Goal: Transaction & Acquisition: Purchase product/service

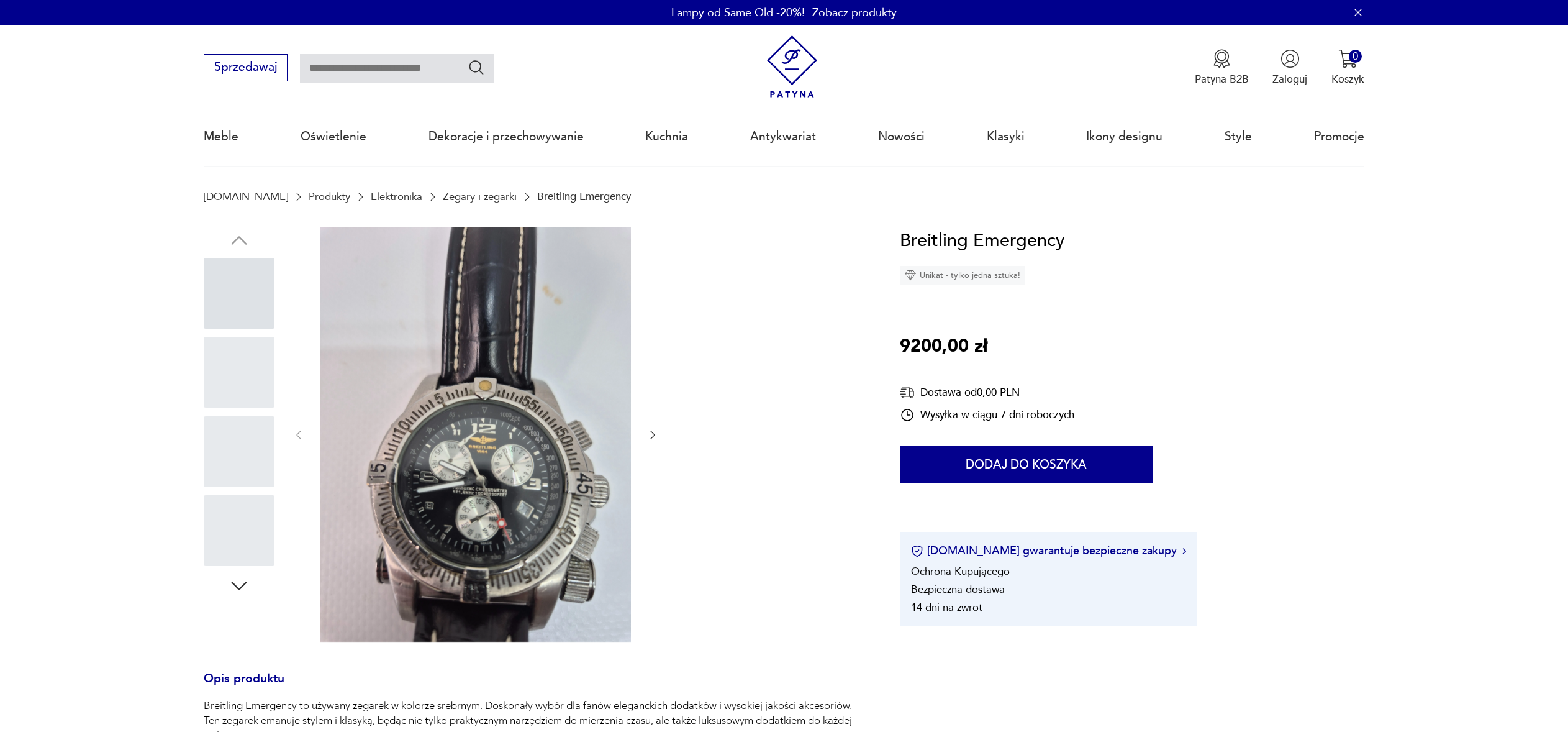
drag, startPoint x: 0, startPoint y: 0, endPoint x: 924, endPoint y: 341, distance: 984.9
click at [922, 341] on p "9200,00 zł" at bounding box center [944, 347] width 88 height 29
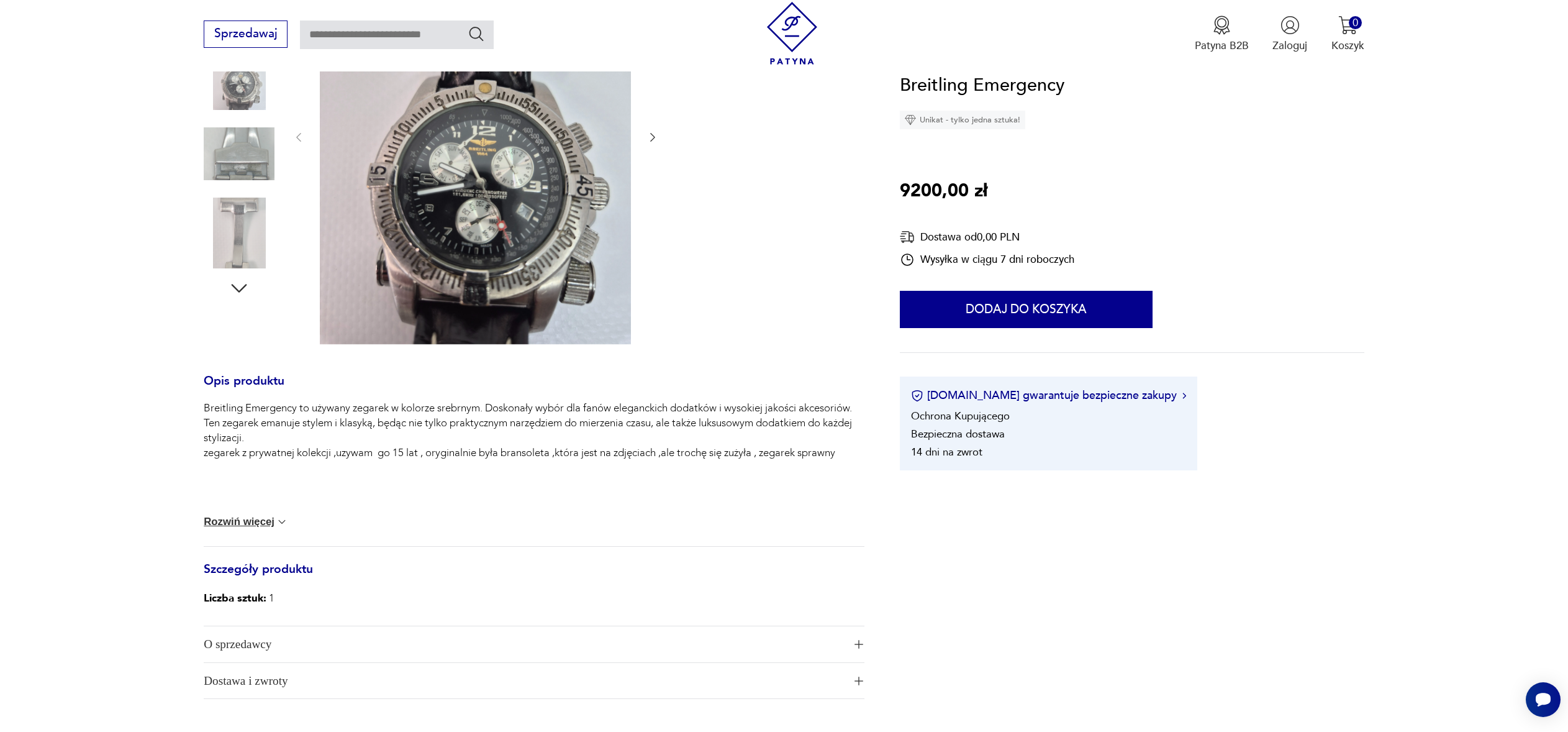
scroll to position [278, 0]
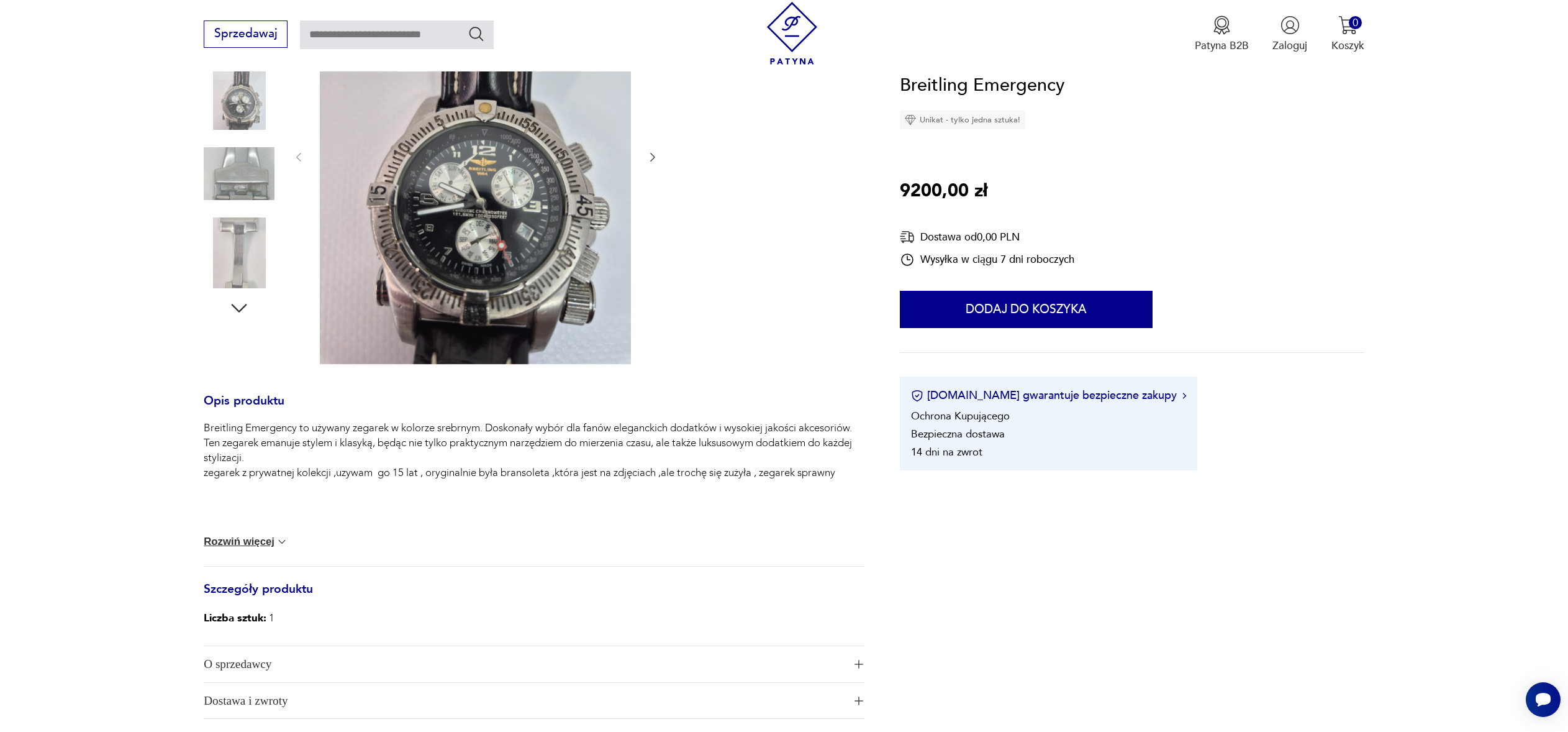
click at [917, 187] on p "9200,00 zł" at bounding box center [944, 192] width 88 height 29
click at [1293, 34] on img "button" at bounding box center [1290, 25] width 19 height 19
click at [1294, 44] on p "Zaloguj" at bounding box center [1290, 45] width 35 height 14
click at [1289, 41] on p "Zaloguj" at bounding box center [1290, 45] width 35 height 14
click at [1289, 44] on p "Zaloguj" at bounding box center [1290, 45] width 35 height 14
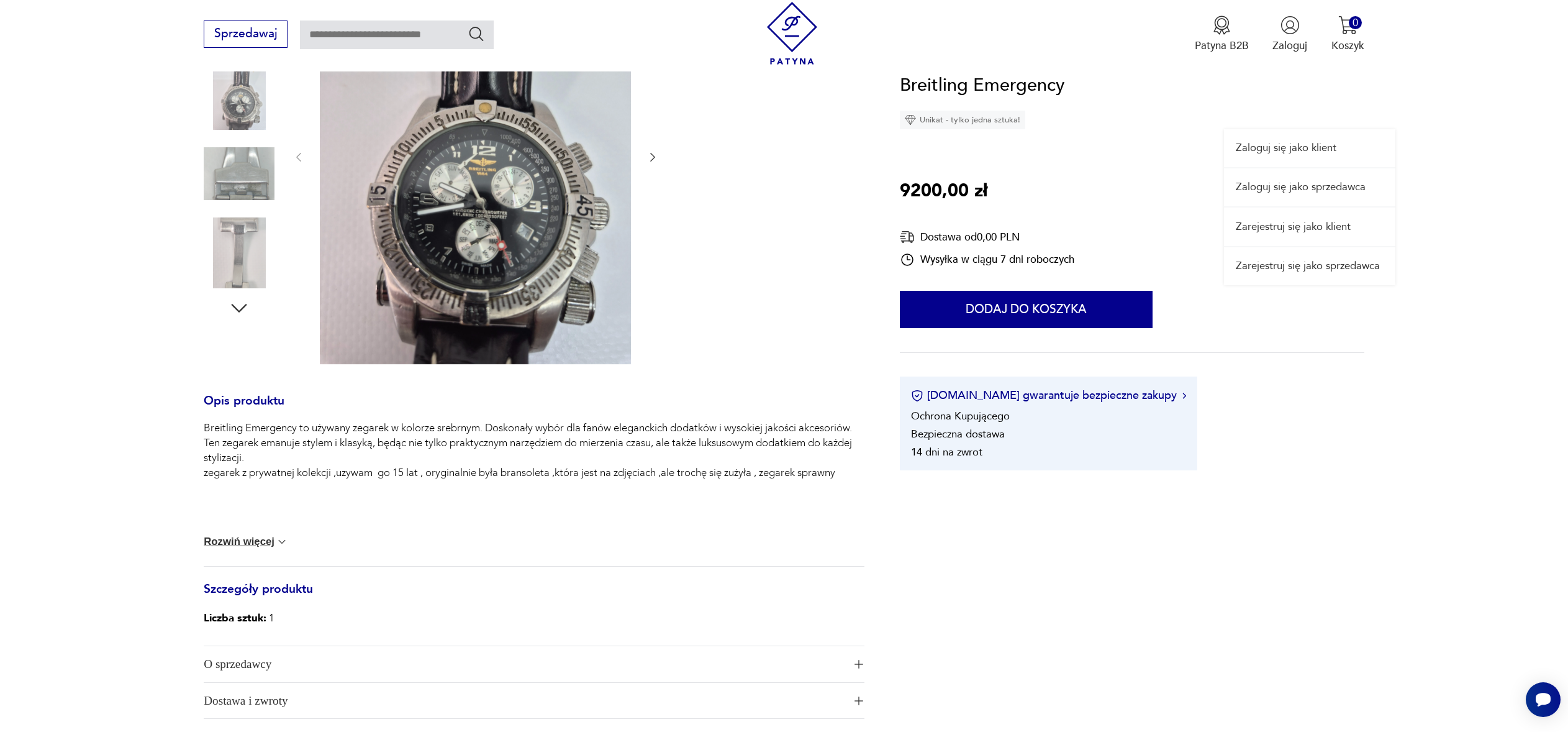
drag, startPoint x: 1279, startPoint y: 42, endPoint x: 1270, endPoint y: 38, distance: 9.8
click at [1270, 38] on div "Patyna B2B Zaloguj Zaloguj się jako klient Zaloguj się jako sprzedawca Zarejest…" at bounding box center [1279, 34] width 170 height 37
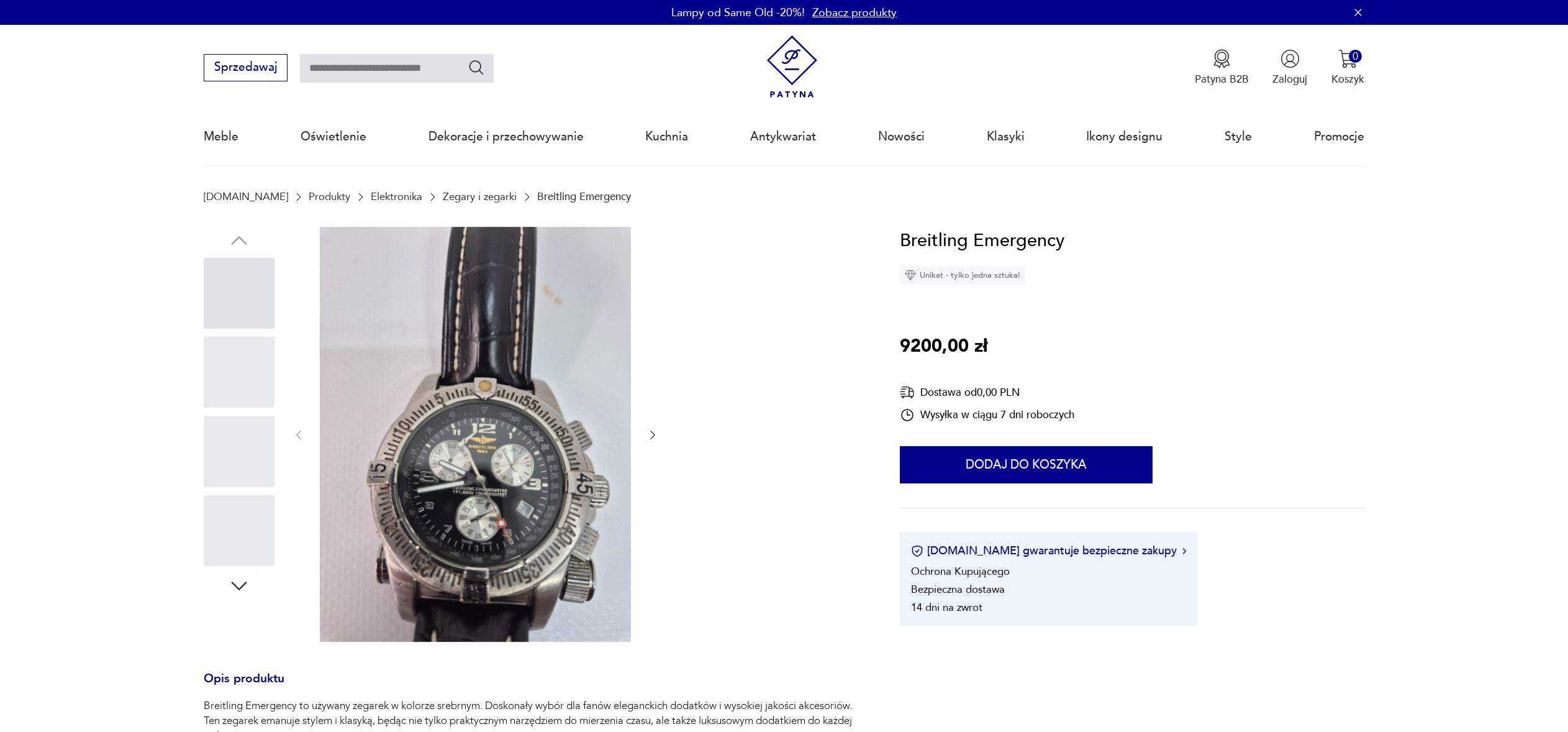
click at [923, 336] on p "9200,00 zł" at bounding box center [944, 347] width 88 height 29
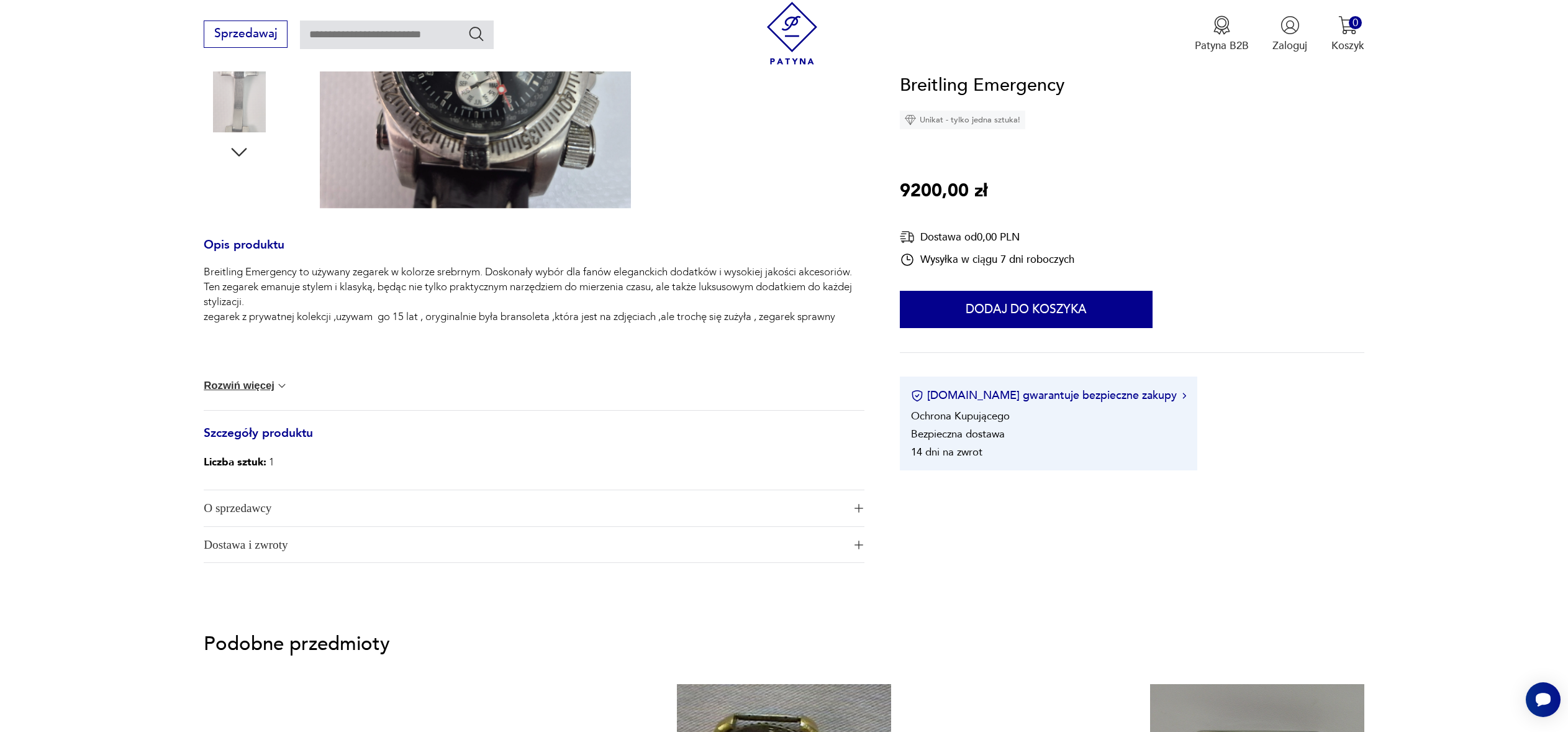
scroll to position [433, 0]
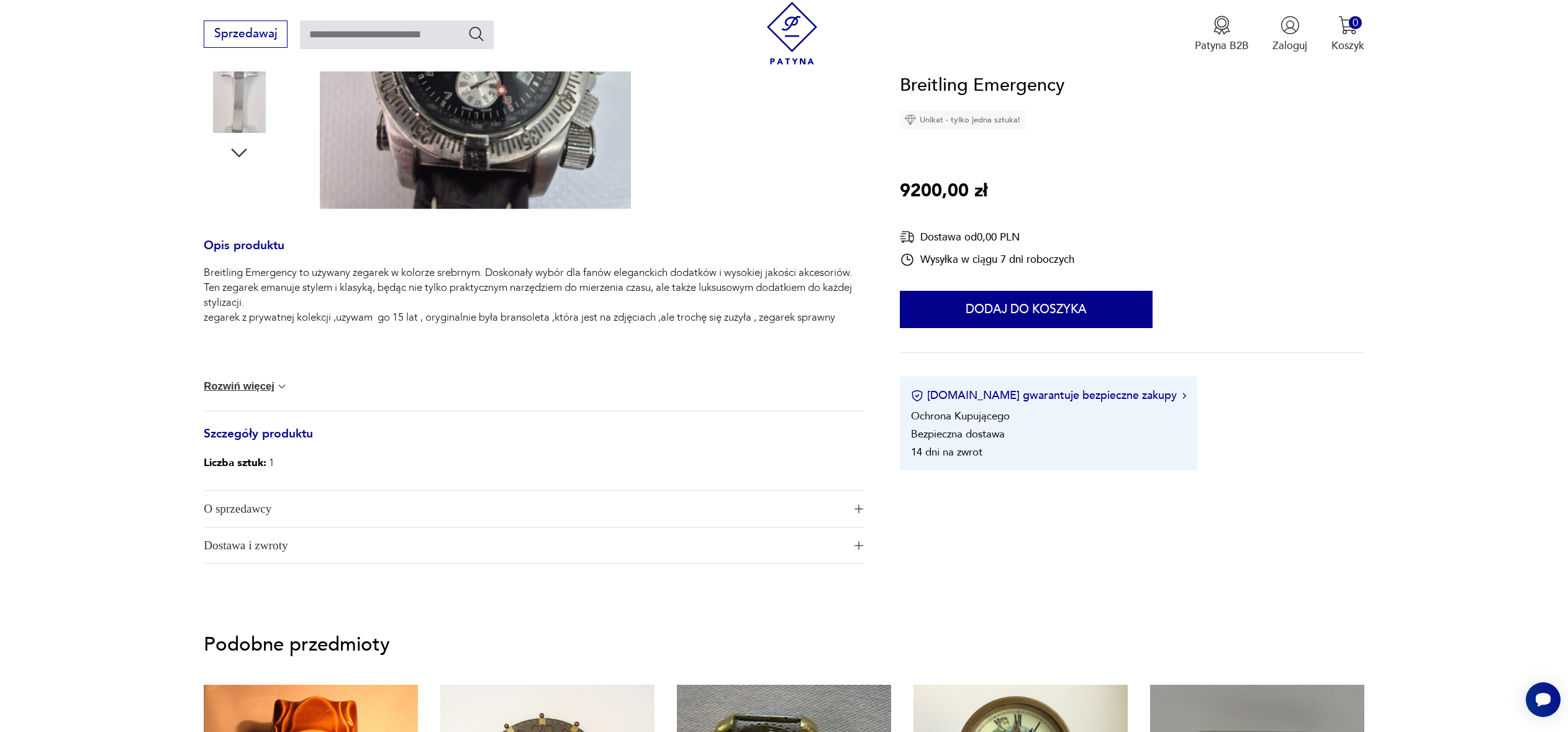
click at [351, 294] on p "Breitling Emergency to używany zegarek w kolorze srebrnym. Doskonały wybór dla …" at bounding box center [534, 295] width 661 height 60
drag, startPoint x: 362, startPoint y: 308, endPoint x: 383, endPoint y: 322, distance: 25.2
click at [373, 317] on p "Breitling Emergency to używany zegarek w kolorze srebrnym. Doskonały wybór dla …" at bounding box center [534, 295] width 661 height 60
click at [398, 332] on div "Breitling Emergency to używany zegarek w kolorze srebrnym. Doskonały wybór dla …" at bounding box center [534, 315] width 661 height 100
drag, startPoint x: 441, startPoint y: 336, endPoint x: 468, endPoint y: 339, distance: 27.2
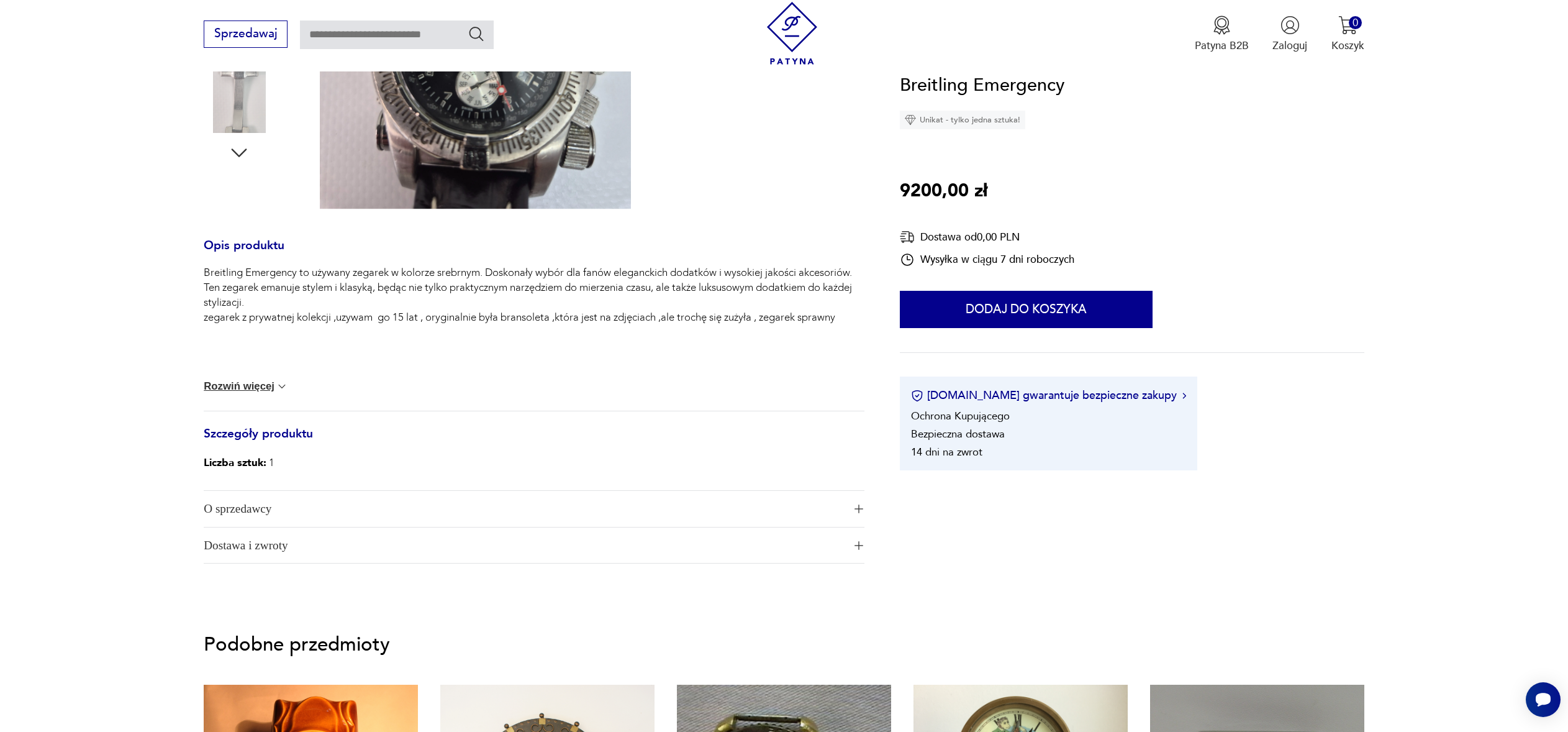
click at [455, 337] on div "Breitling Emergency to używany zegarek w kolorze srebrnym. Doskonały wybór dla …" at bounding box center [534, 315] width 661 height 100
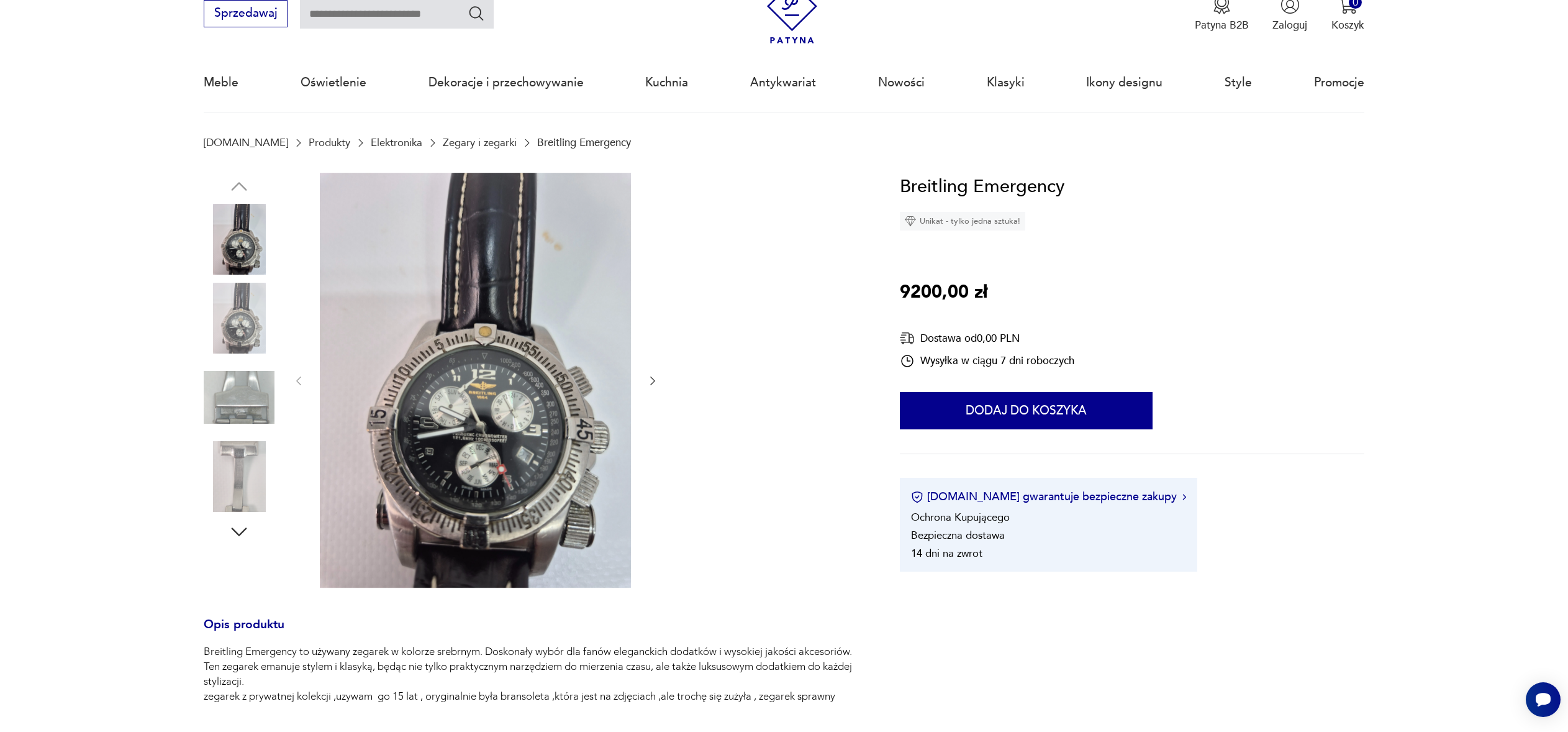
scroll to position [0, 0]
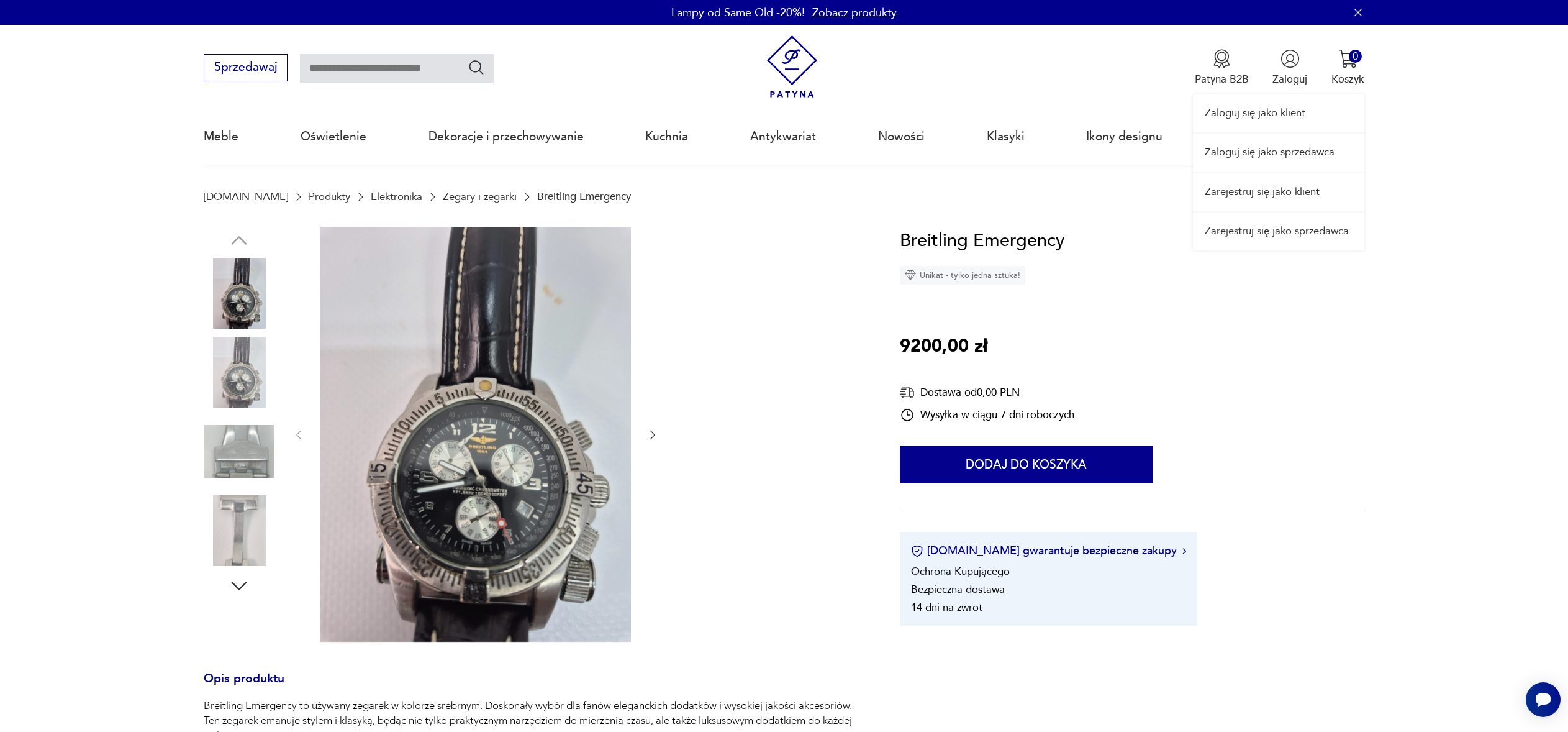
click at [1308, 153] on link "Zaloguj się jako sprzedawca" at bounding box center [1279, 152] width 172 height 38
click at [920, 341] on p "9200,00 zł" at bounding box center [944, 347] width 88 height 29
click at [1042, 336] on div "Breitling Emergency Unikat - tylko jedna sztuka! 9200,00 zł Dostawa od 0,00 PLN…" at bounding box center [1132, 426] width 464 height 400
click at [1041, 333] on div "Breitling Emergency Unikat - tylko jedna sztuka! 9200,00 zł Dostawa od 0,00 PLN…" at bounding box center [1132, 426] width 464 height 400
click at [1041, 332] on div "Breitling Emergency Unikat - tylko jedna sztuka! 9200,00 zł Dostawa od 0,00 PLN…" at bounding box center [1132, 426] width 464 height 400
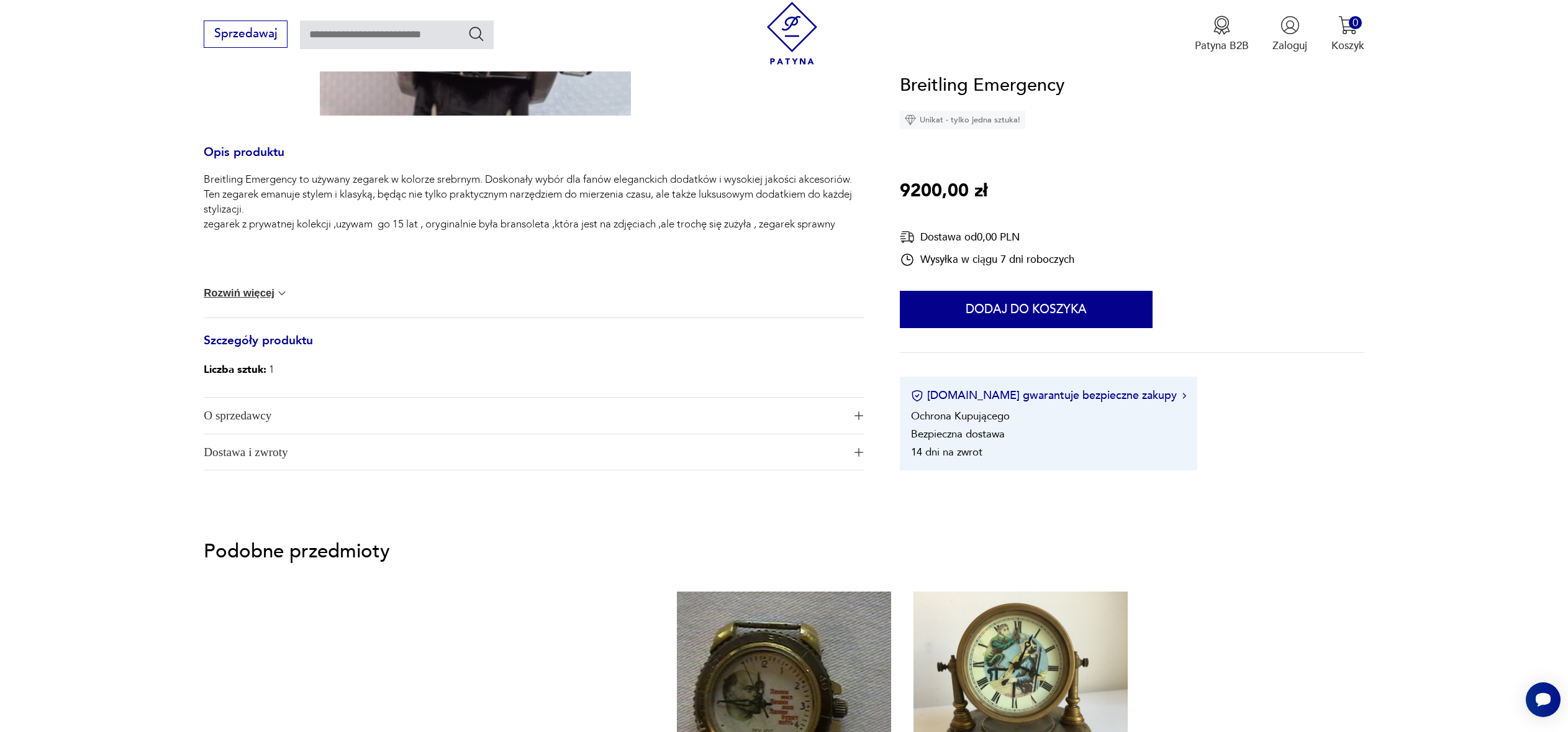
scroll to position [508, 0]
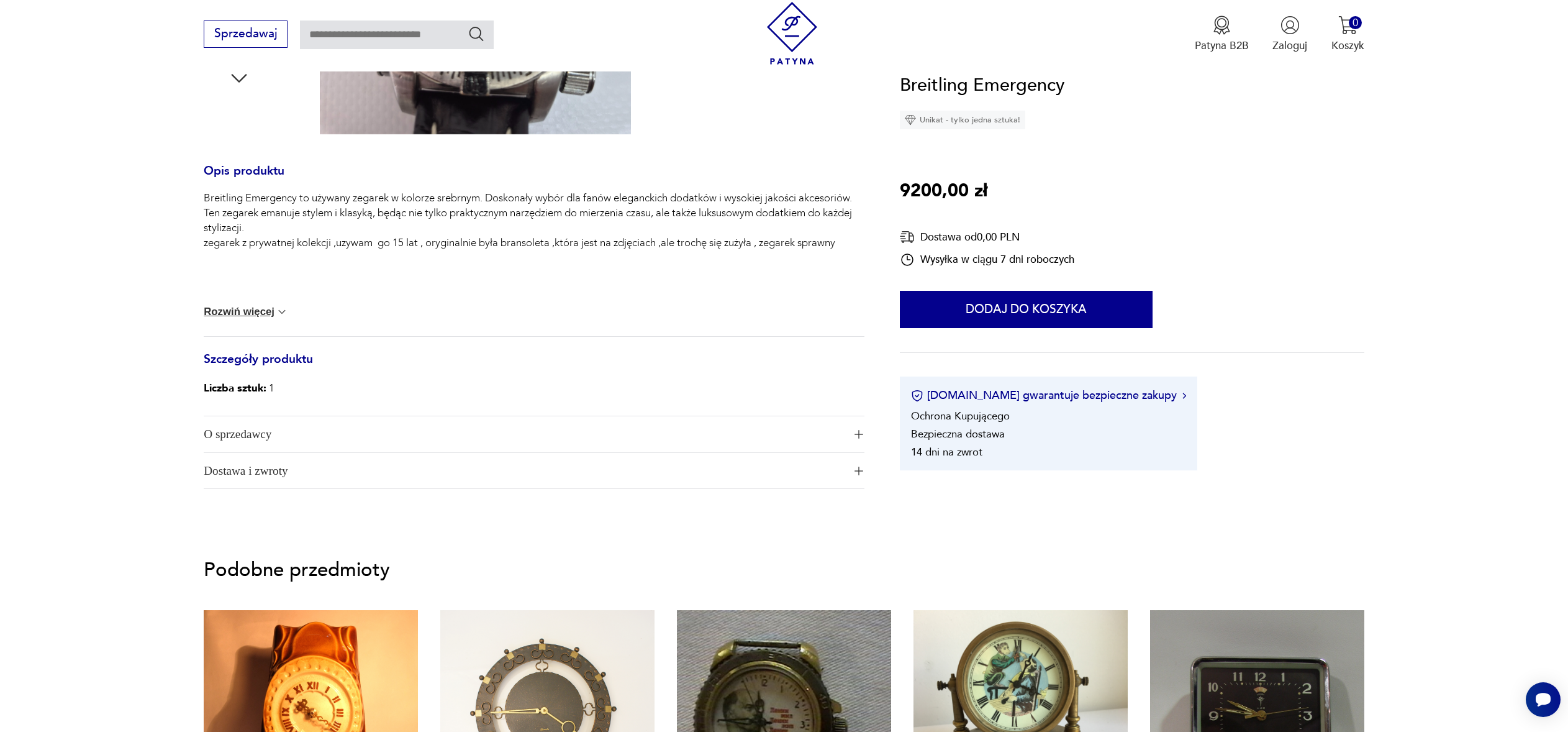
click at [294, 363] on h3 "Szczegóły produktu" at bounding box center [534, 367] width 661 height 25
click at [237, 365] on h3 "Szczegóły produktu" at bounding box center [534, 367] width 661 height 25
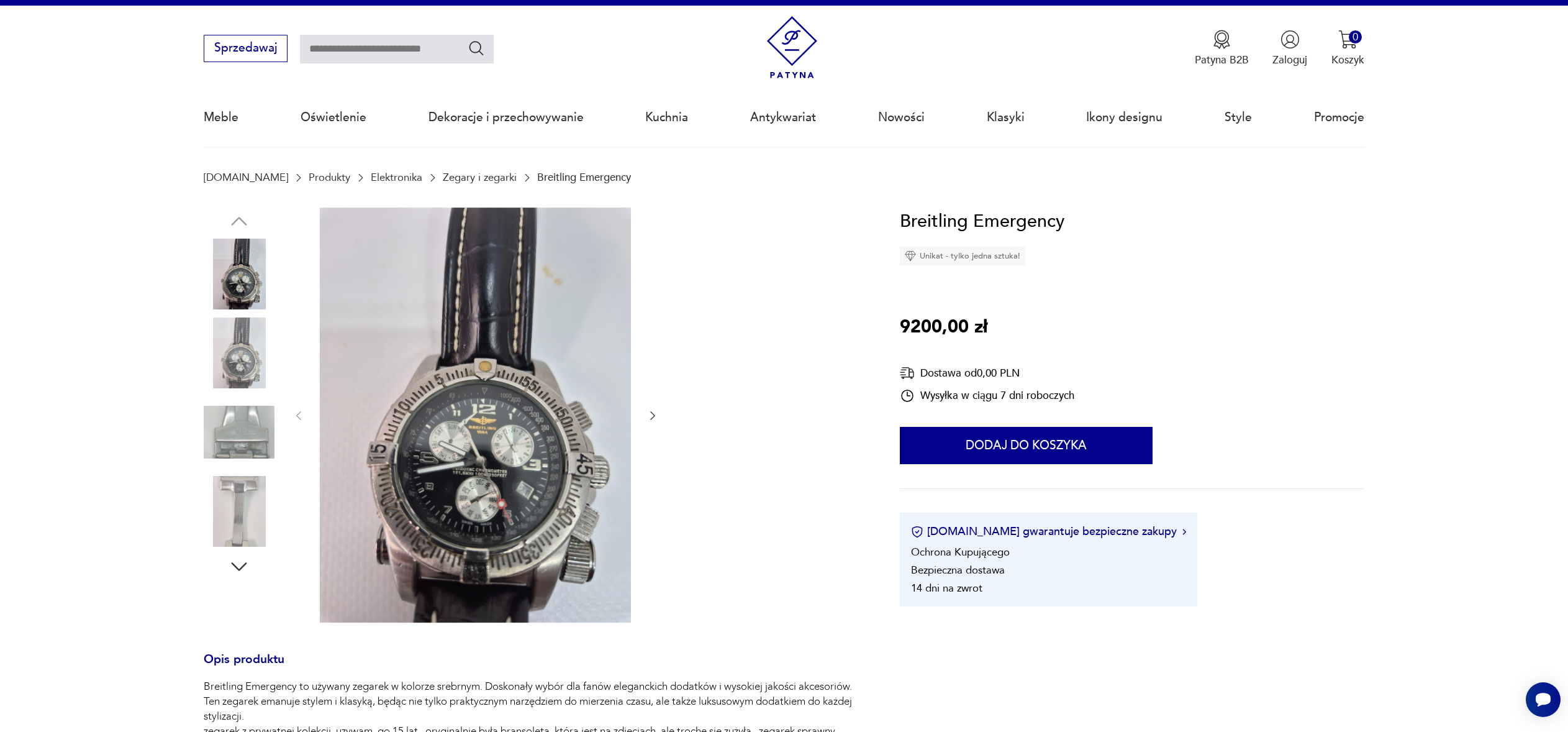
scroll to position [0, 0]
